Goal: Navigation & Orientation: Find specific page/section

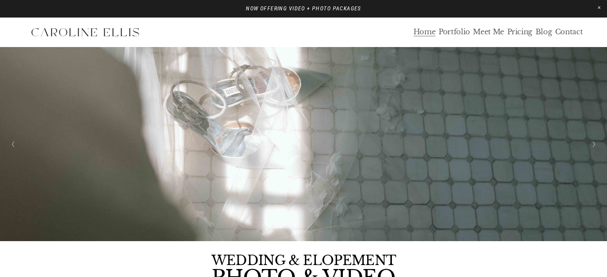
click at [422, 32] on link "Home" at bounding box center [424, 32] width 22 height 9
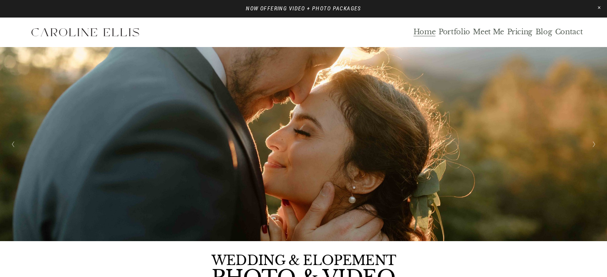
click at [568, 30] on link "Contact" at bounding box center [569, 32] width 28 height 9
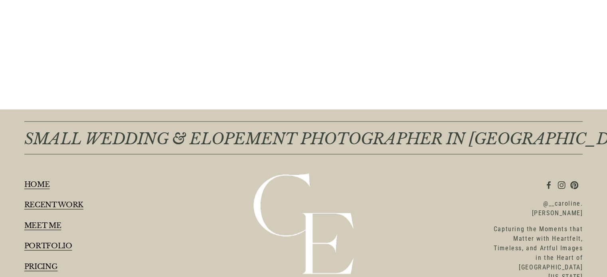
scroll to position [1164, 0]
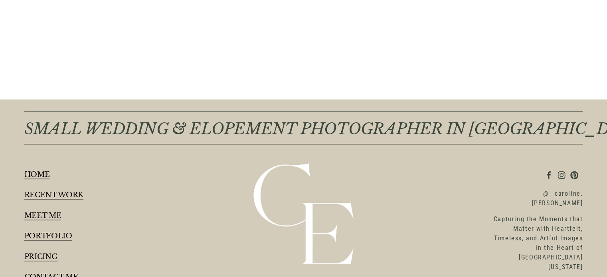
click at [33, 212] on link "MEET ME" at bounding box center [42, 216] width 37 height 8
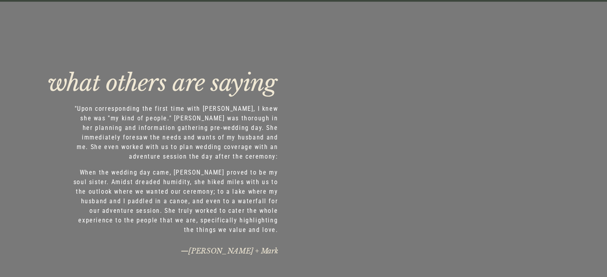
scroll to position [1875, 0]
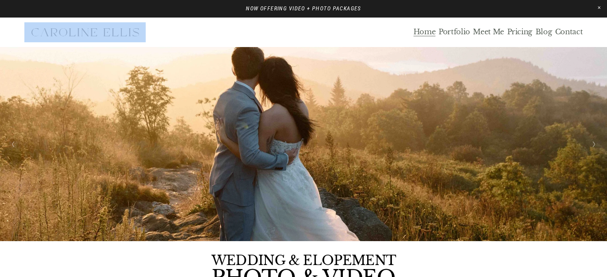
drag, startPoint x: 121, startPoint y: 32, endPoint x: 45, endPoint y: 30, distance: 75.4
click at [45, 30] on div "Home Portfolio Meet Me Pricing Blog Contact" at bounding box center [303, 32] width 558 height 20
copy div
